Goal: Find specific page/section: Find specific page/section

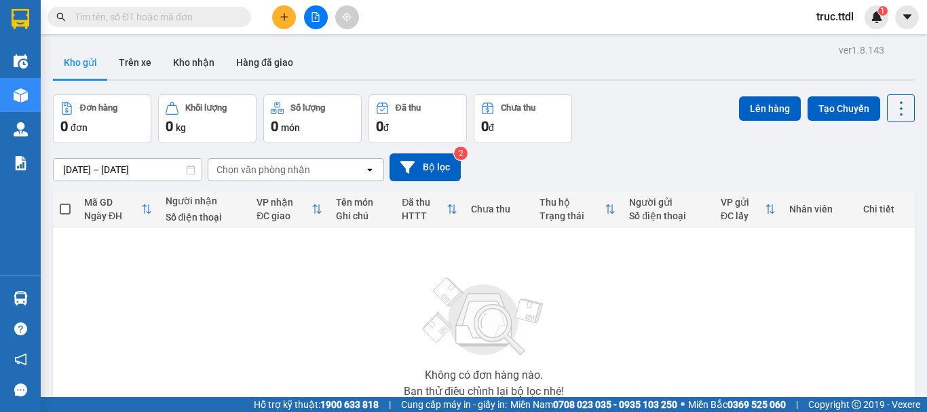
click at [170, 19] on input "text" at bounding box center [155, 16] width 160 height 15
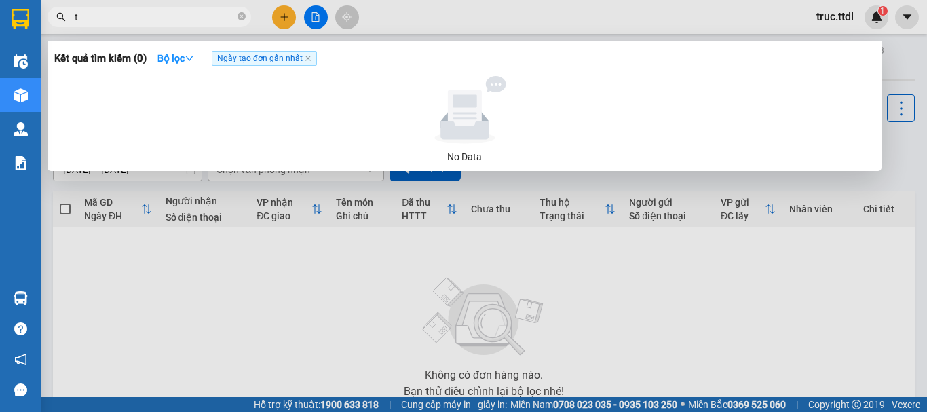
type input "tí"
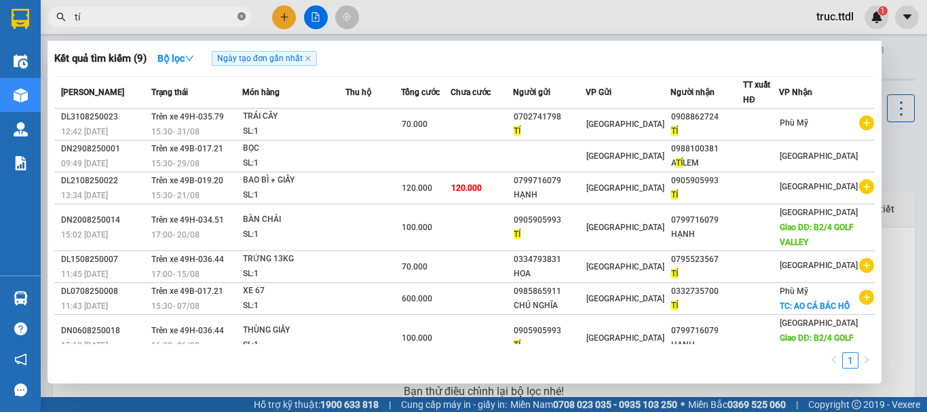
click at [244, 20] on icon "close-circle" at bounding box center [241, 16] width 8 height 8
